Goal: Communication & Community: Answer question/provide support

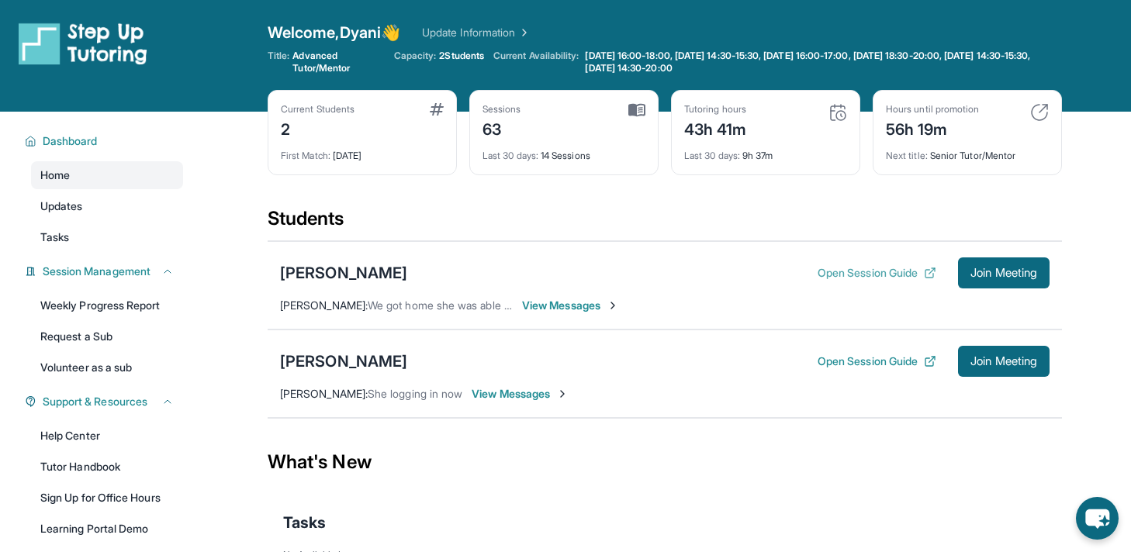
click at [913, 273] on button "Open Session Guide" at bounding box center [877, 273] width 119 height 16
click at [1008, 272] on span "Join Meeting" at bounding box center [1004, 272] width 67 height 9
click at [571, 309] on span "View Messages" at bounding box center [570, 306] width 97 height 16
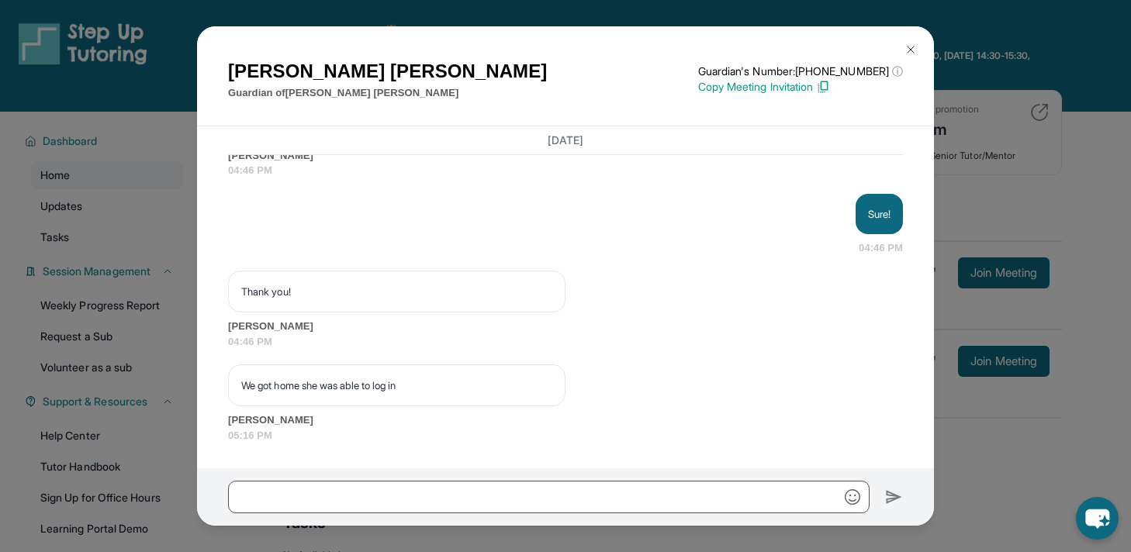
scroll to position [30482, 0]
click at [732, 35] on p "Hey! Just a 15 minute reminder before our session [DATE] at 5pm!" at bounding box center [745, 27] width 289 height 16
copy p "Hey! Just a 15 minute reminder before our session [DATE] at 5pm!"
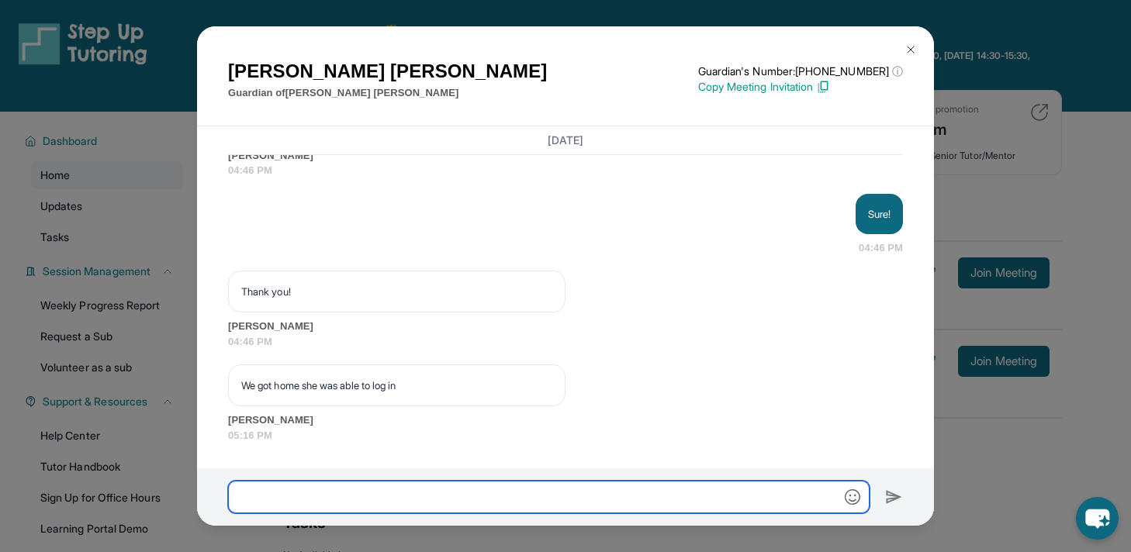
click at [535, 500] on input "text" at bounding box center [549, 497] width 642 height 33
paste input "**********"
type input "**********"
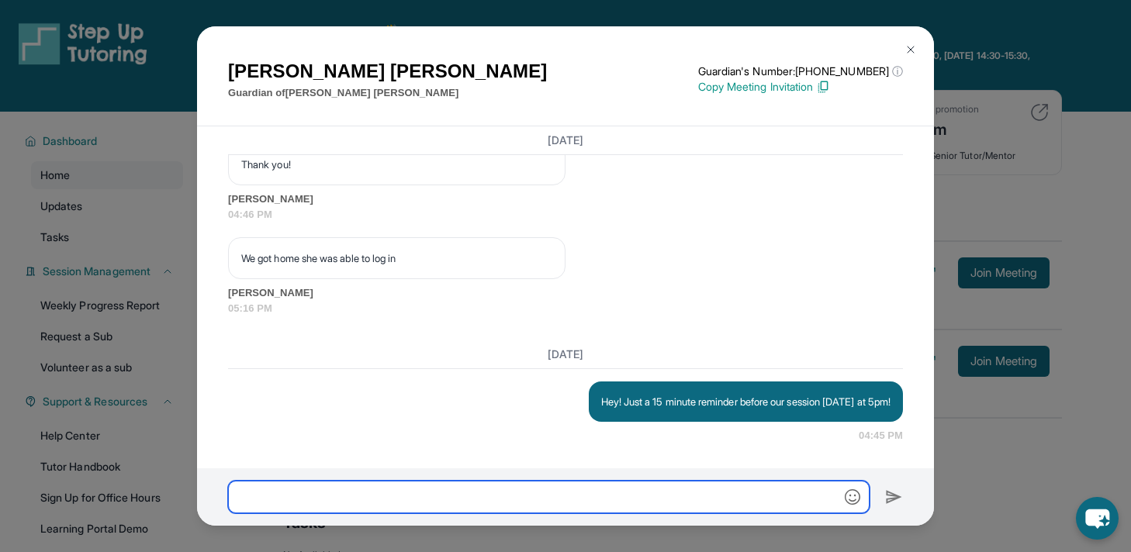
scroll to position [30780, 0]
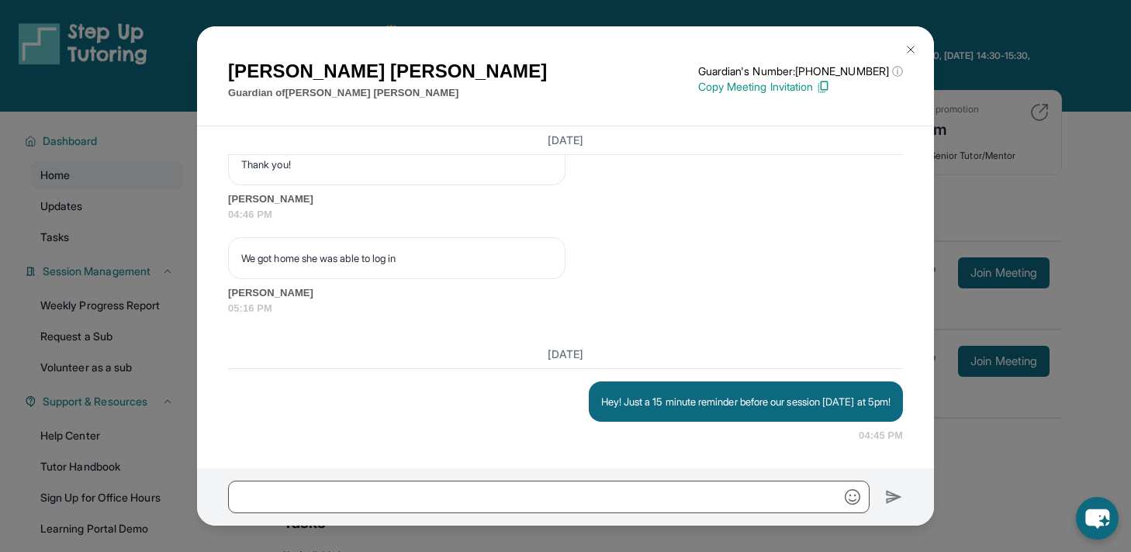
click at [1040, 68] on div "[PERSON_NAME] Guardian of [PERSON_NAME] Guardian's Number: [PHONE_NUMBER] ⓘ Thi…" at bounding box center [565, 276] width 1131 height 552
